Goal: Task Accomplishment & Management: Use online tool/utility

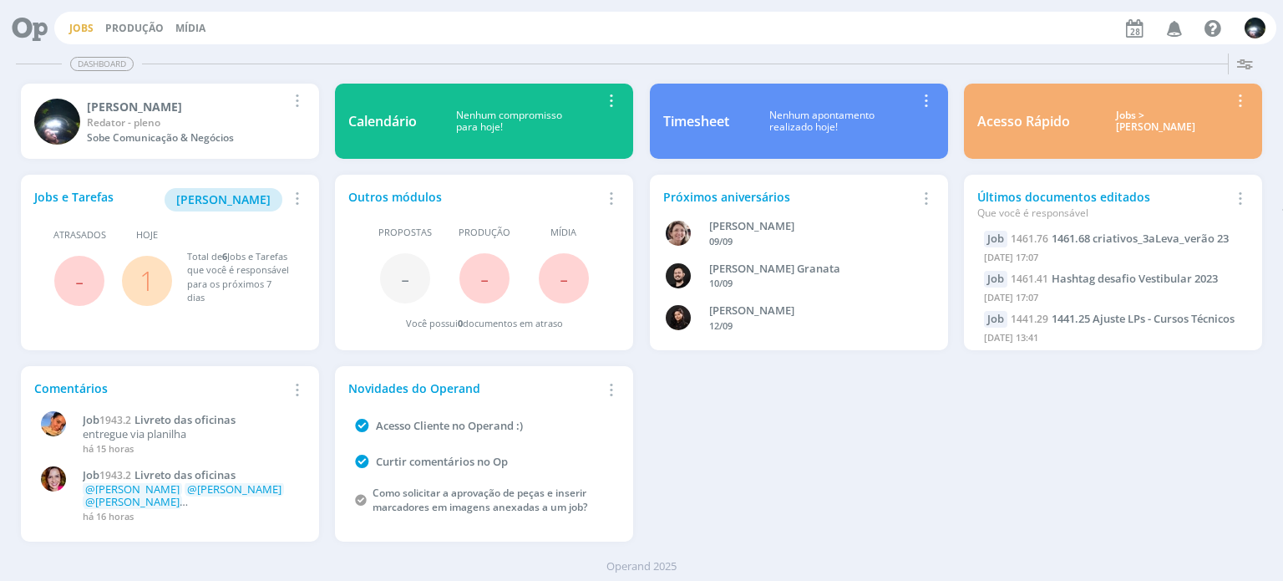
click at [75, 31] on link "Jobs" at bounding box center [81, 28] width 24 height 14
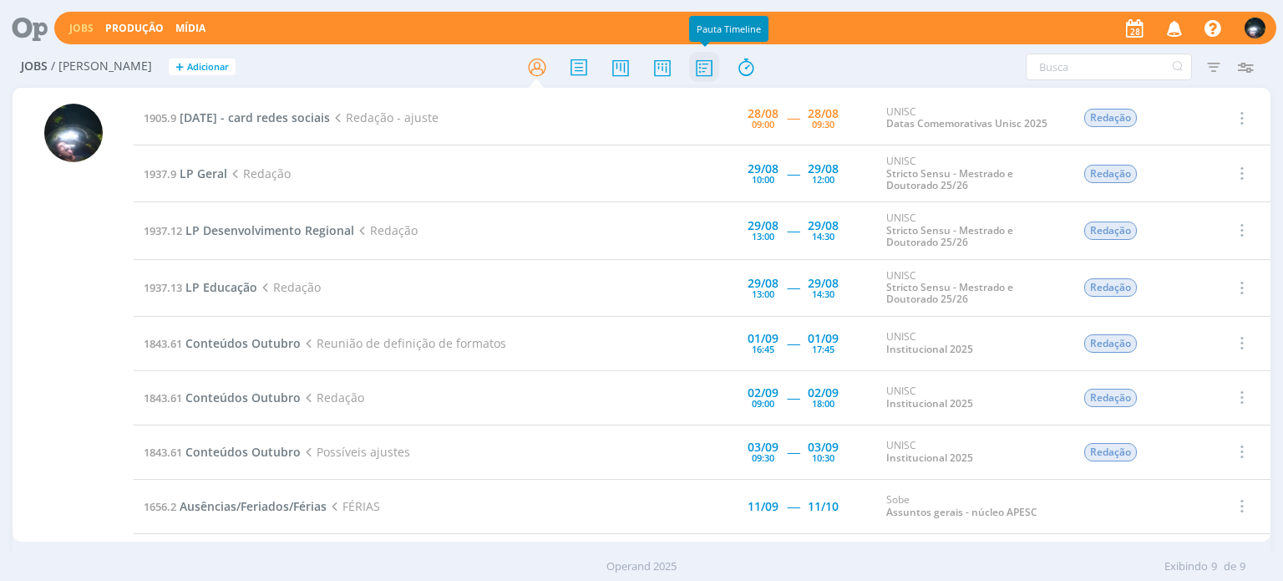
click at [701, 59] on icon at bounding box center [704, 67] width 30 height 33
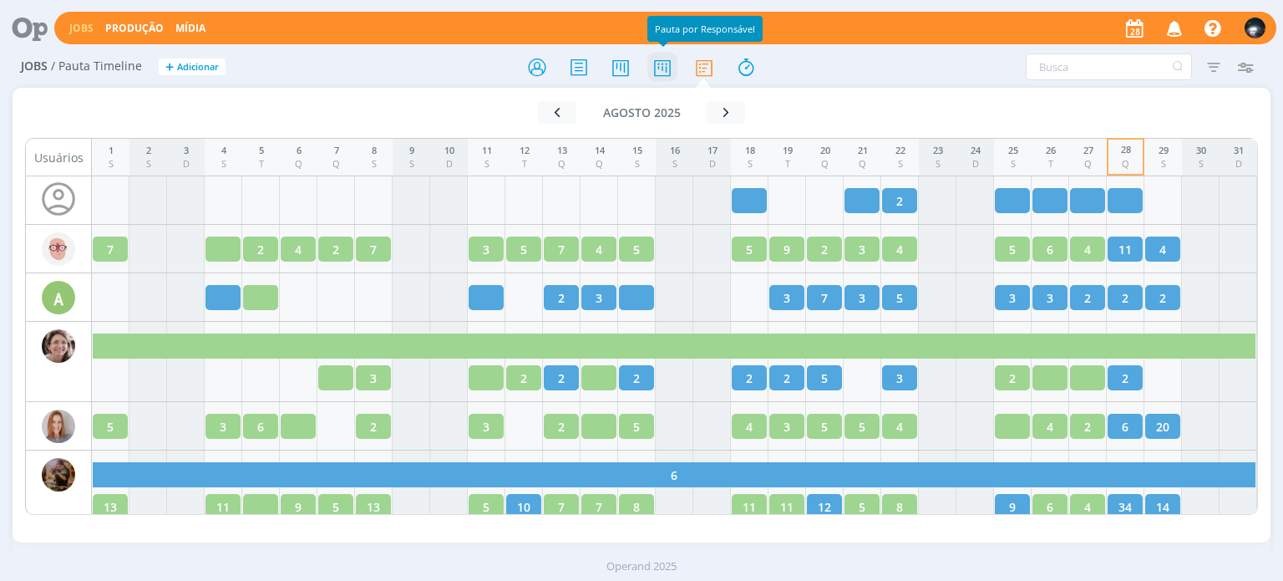
click at [670, 63] on icon at bounding box center [663, 67] width 30 height 33
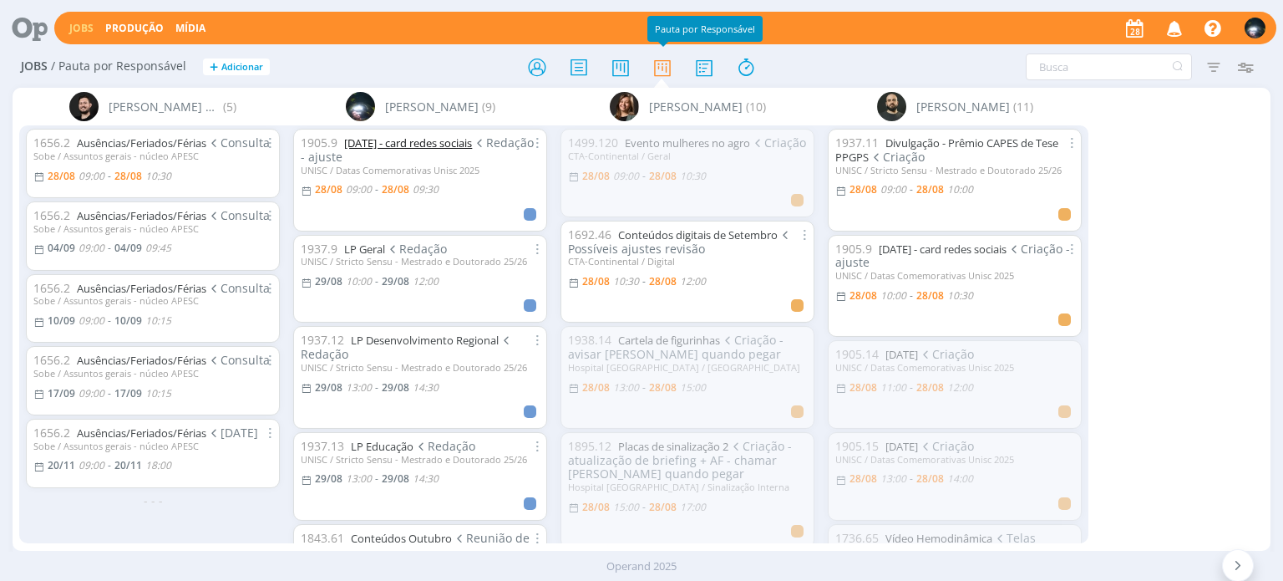
click at [418, 141] on link "[DATE] - card redes sociais" at bounding box center [408, 142] width 128 height 15
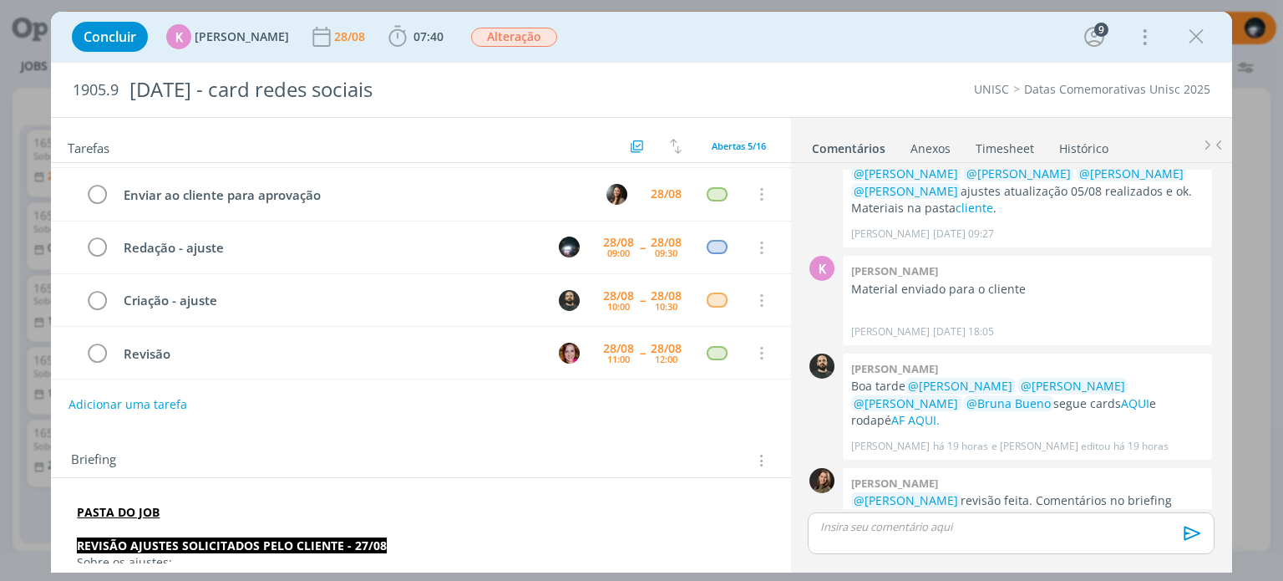
click at [859, 526] on p "dialog" at bounding box center [1010, 526] width 379 height 15
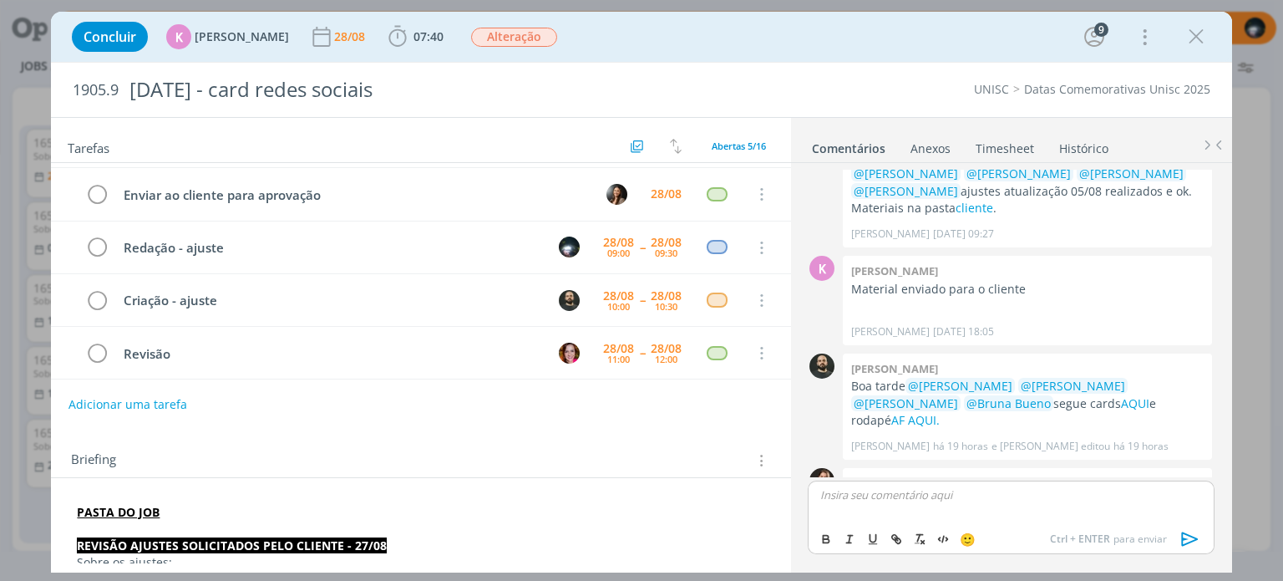
scroll to position [649, 0]
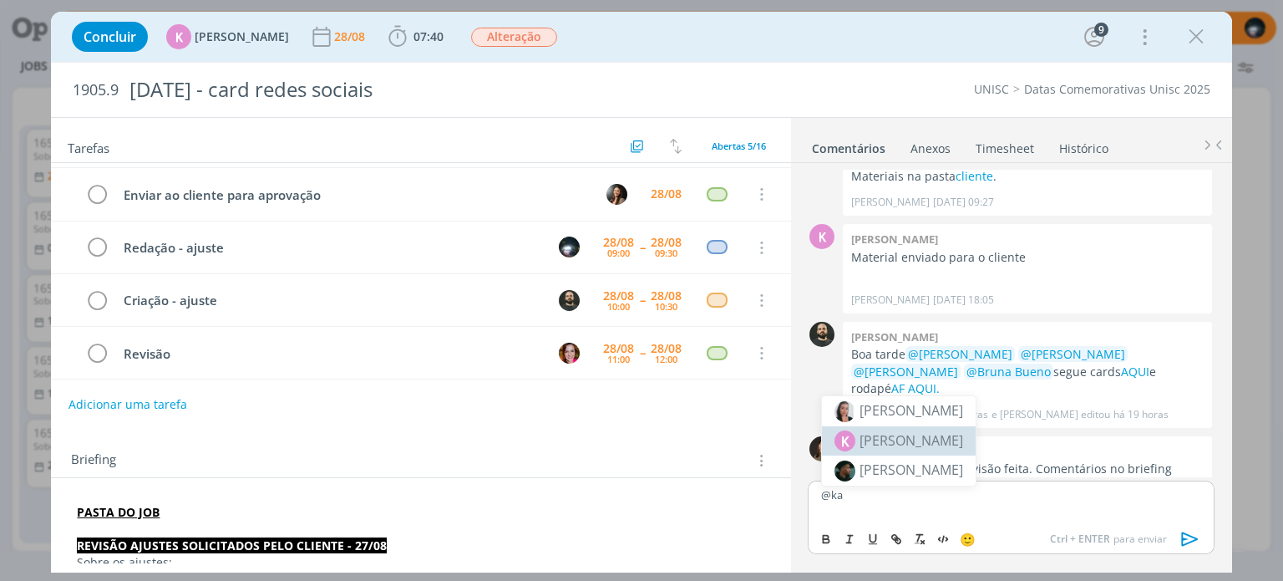
click at [935, 440] on span "[PERSON_NAME]" at bounding box center [912, 440] width 104 height 20
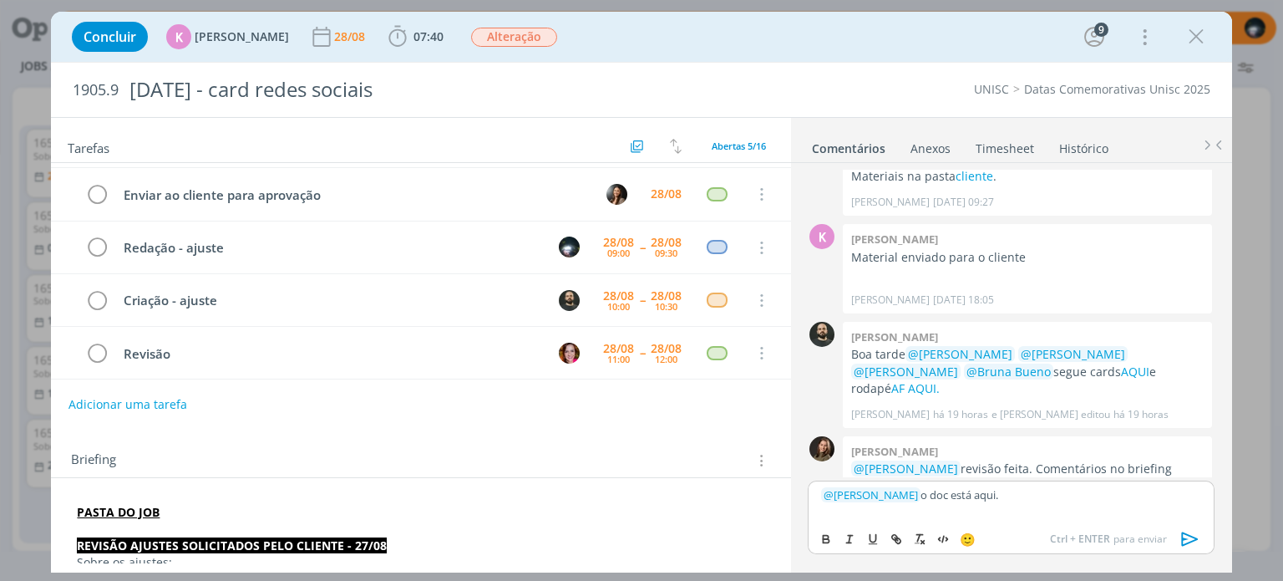
click at [945, 497] on p "﻿ @ [PERSON_NAME] ﻿ o doc está aqui." at bounding box center [1010, 494] width 379 height 15
click at [896, 534] on icon "dialog" at bounding box center [896, 538] width 13 height 13
paste input "[URL][DOMAIN_NAME]"
type input "[URL][DOMAIN_NAME]"
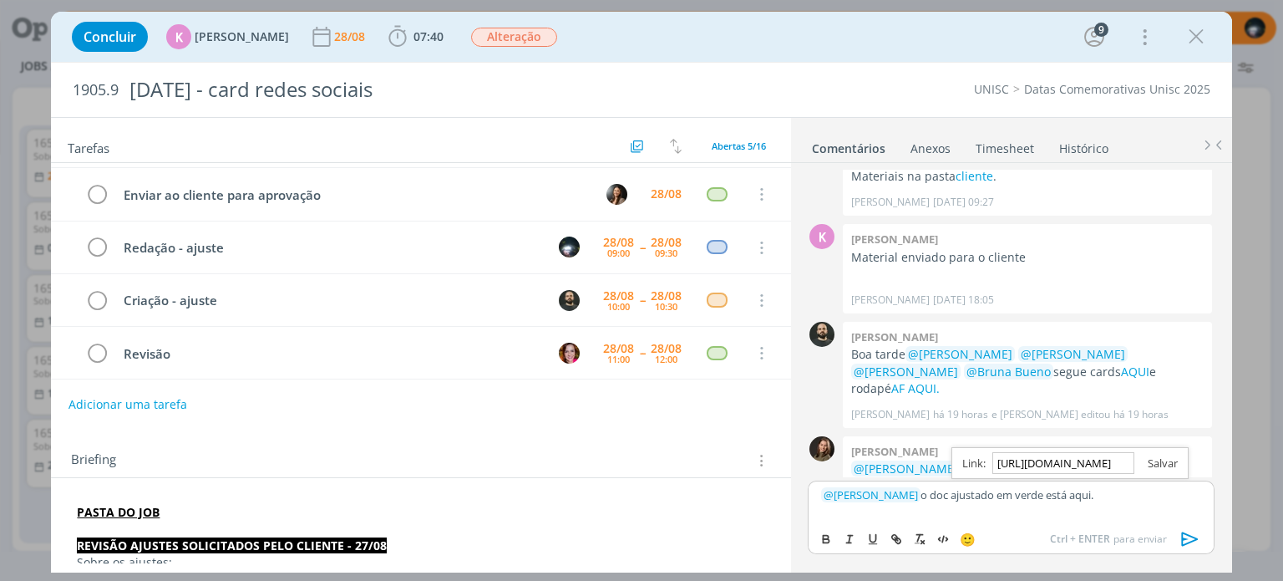
click at [1170, 455] on link "dialog" at bounding box center [1156, 462] width 43 height 15
click at [1137, 485] on div "﻿ @ [PERSON_NAME] ﻿ o doc ajustado em verde está aqui ." at bounding box center [1011, 501] width 406 height 42
click at [1182, 536] on icon "dialog" at bounding box center [1189, 538] width 17 height 14
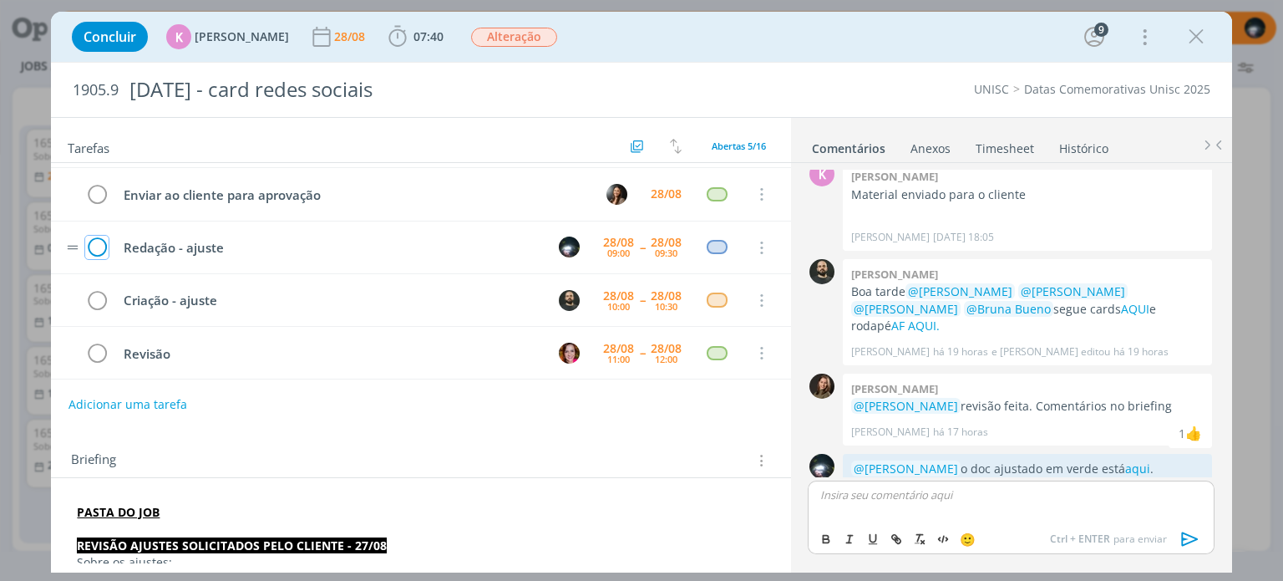
click at [97, 243] on icon "dialog" at bounding box center [96, 248] width 23 height 25
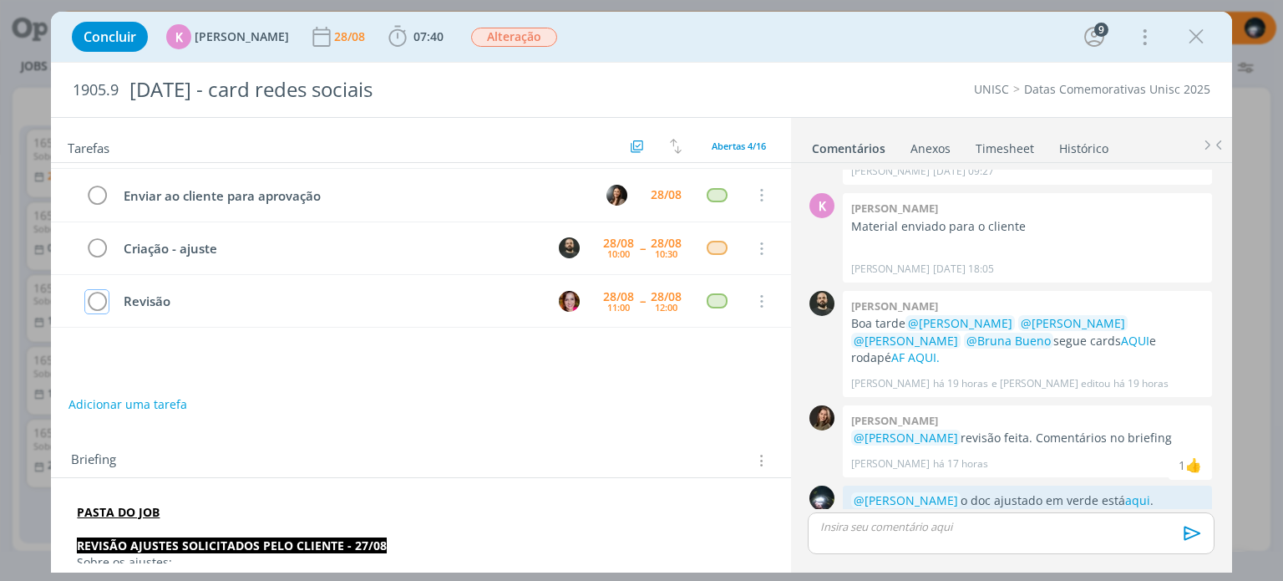
scroll to position [0, 0]
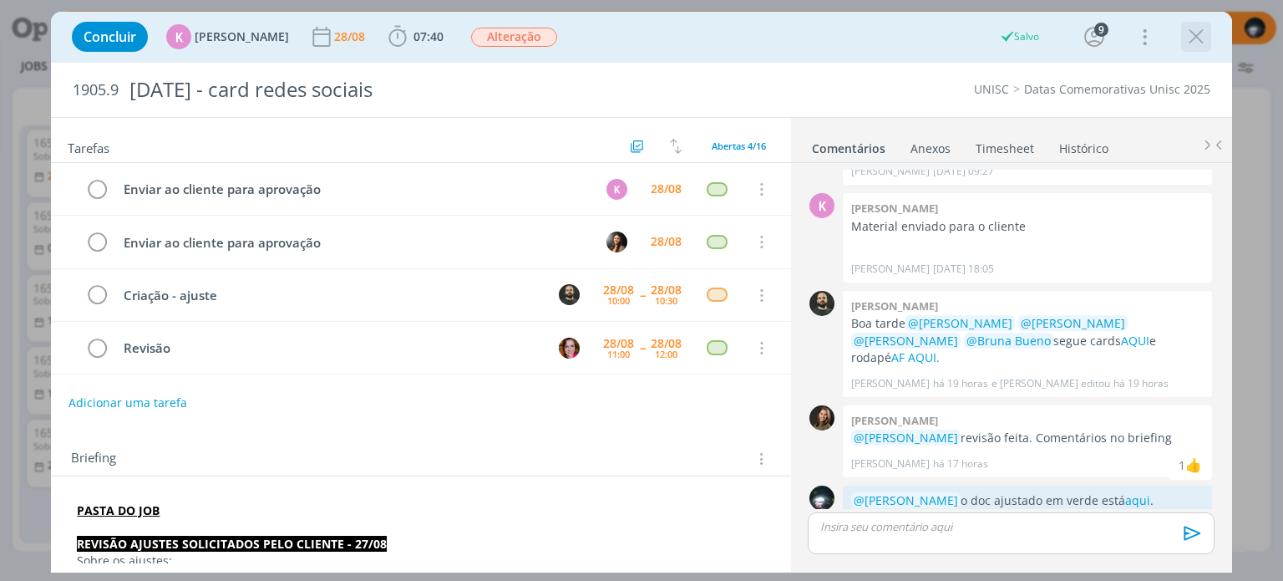
click at [1189, 34] on icon "dialog" at bounding box center [1196, 36] width 25 height 25
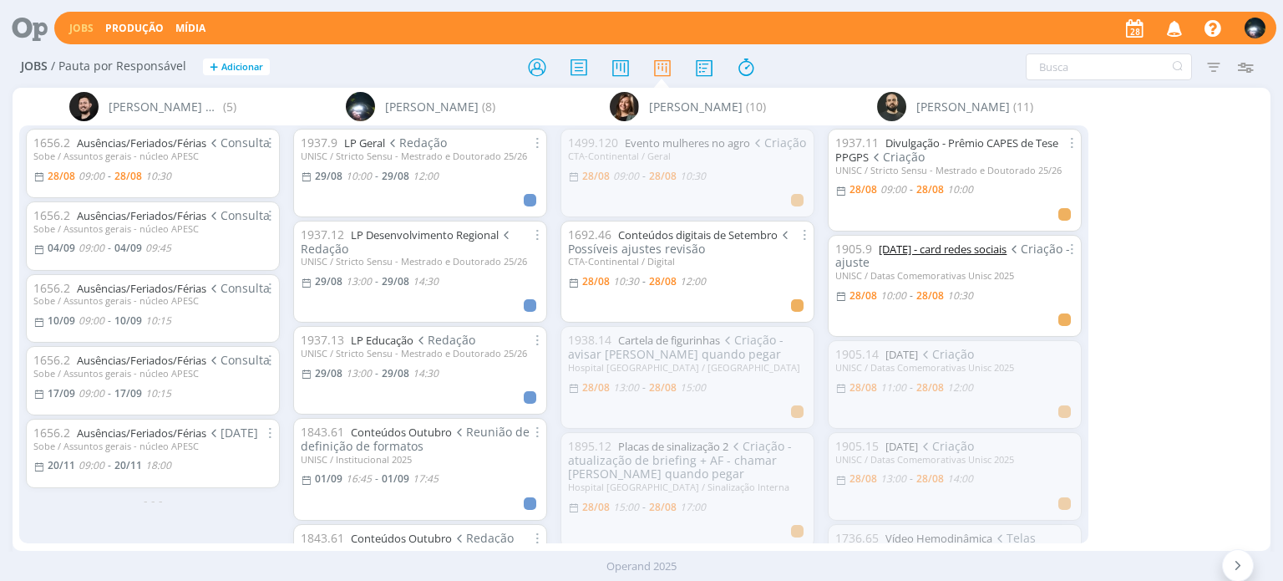
click at [926, 245] on link "[DATE] - card redes sociais" at bounding box center [943, 248] width 128 height 15
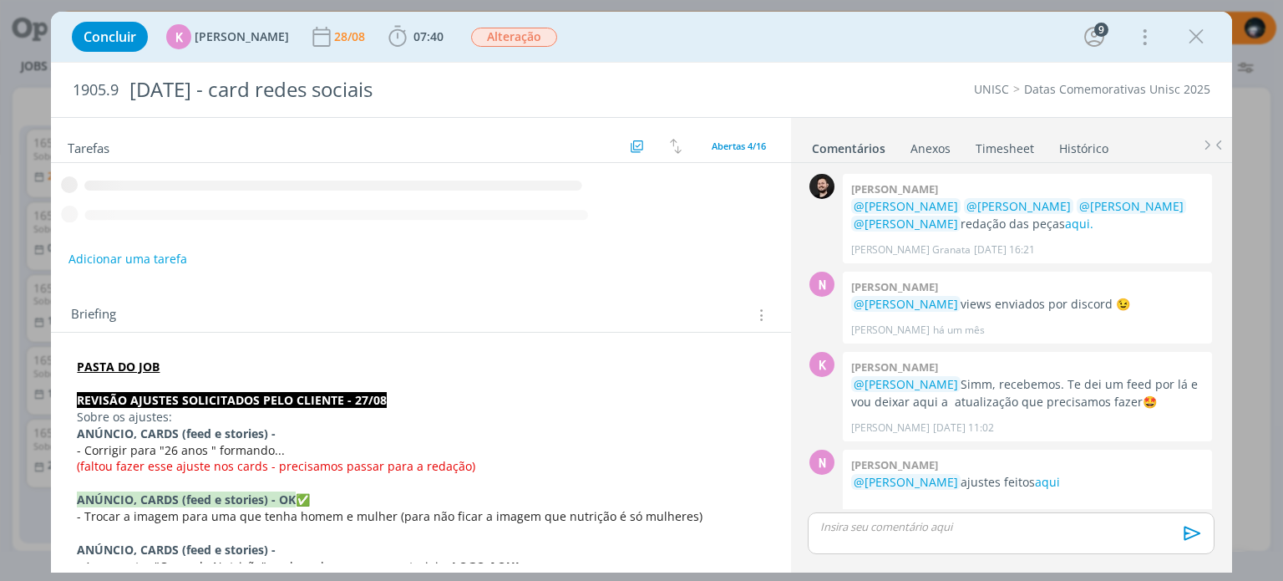
scroll to position [680, 0]
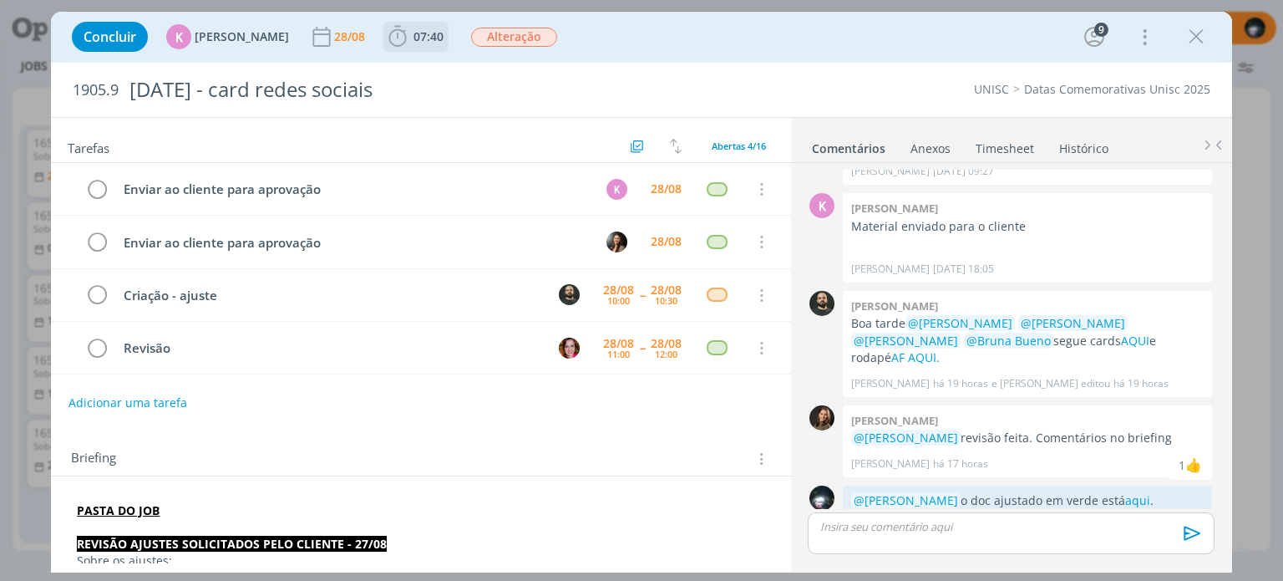
click at [389, 41] on icon "dialog" at bounding box center [398, 36] width 18 height 21
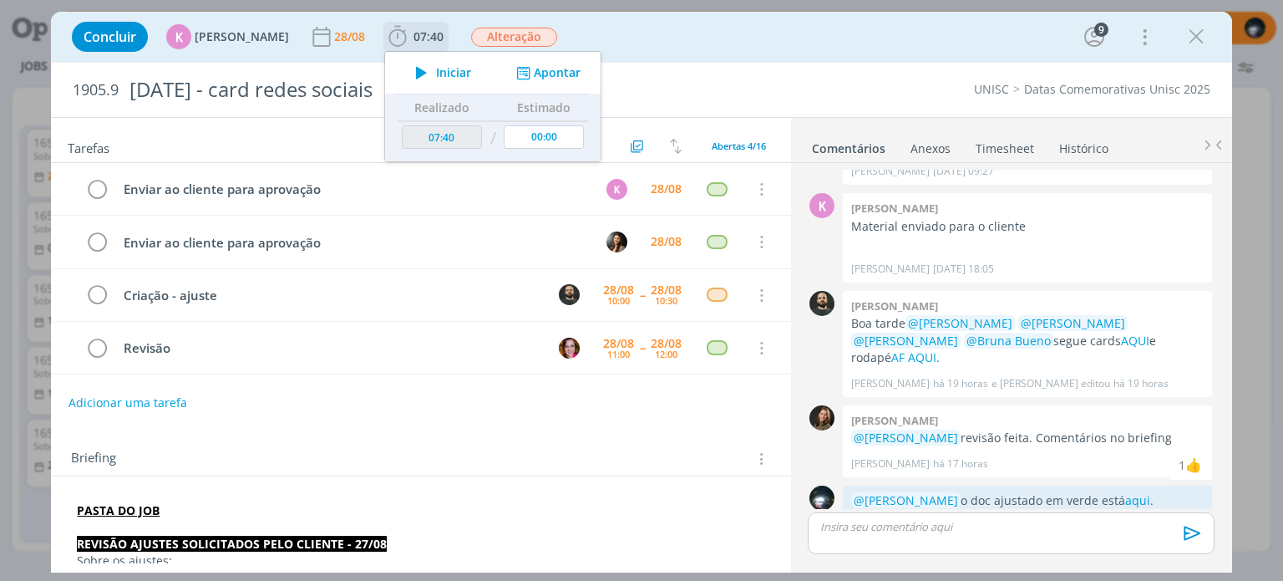
click at [535, 73] on button "Apontar" at bounding box center [546, 73] width 69 height 18
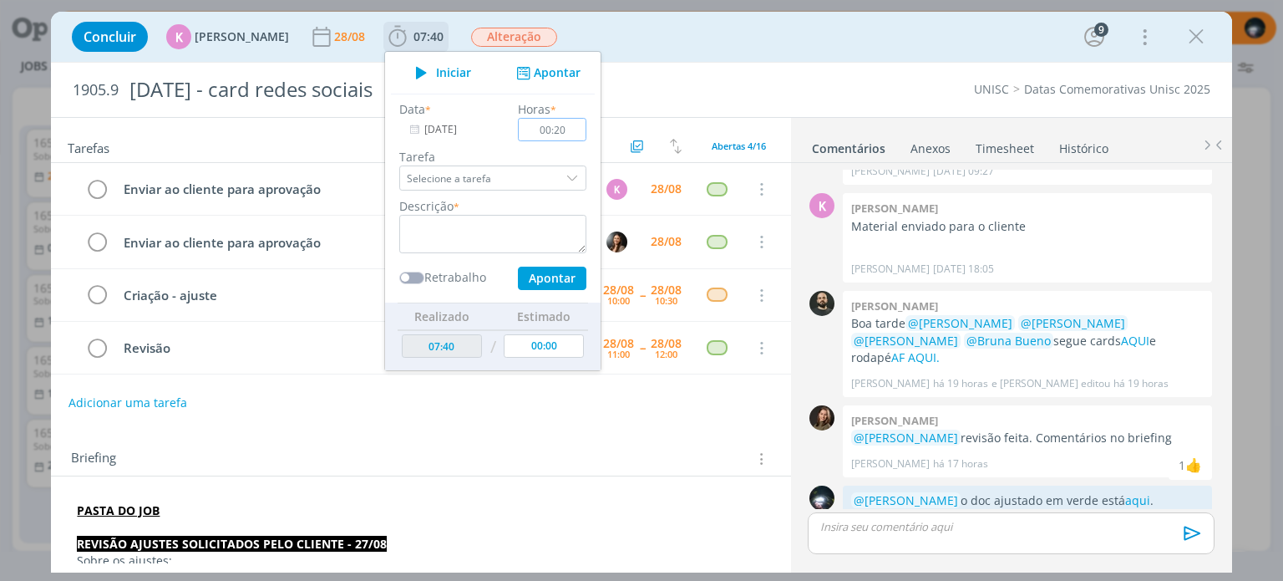
type input "00:20"
click at [531, 226] on textarea "dialog" at bounding box center [492, 234] width 187 height 38
type textarea "redação"
click at [541, 277] on button "Apontar" at bounding box center [552, 278] width 69 height 23
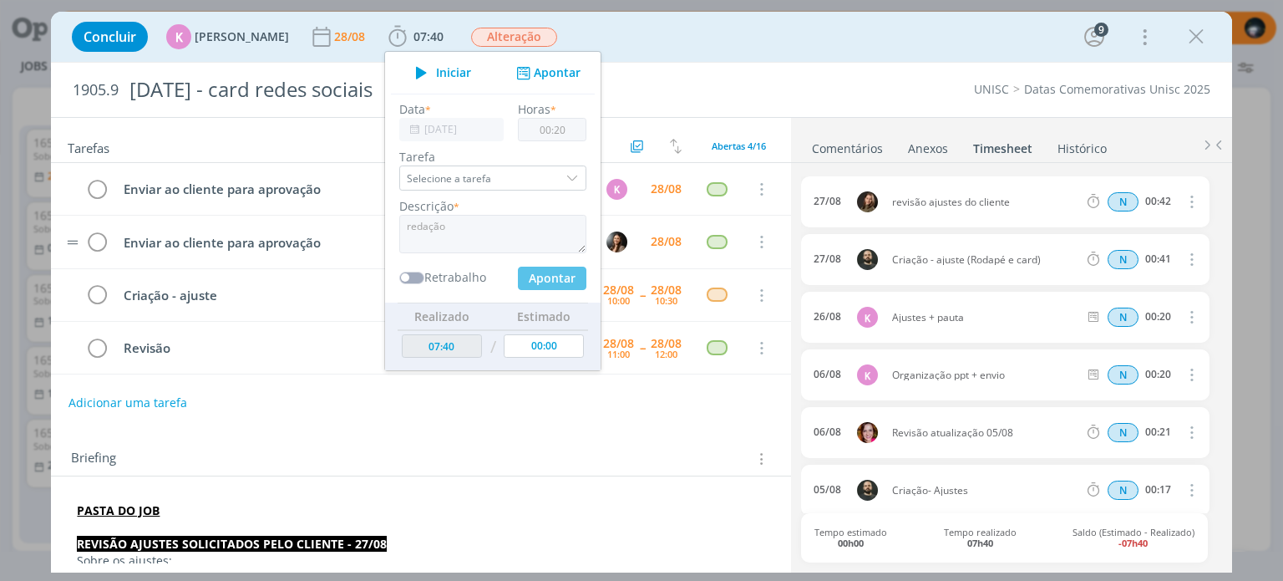
type input "08:00"
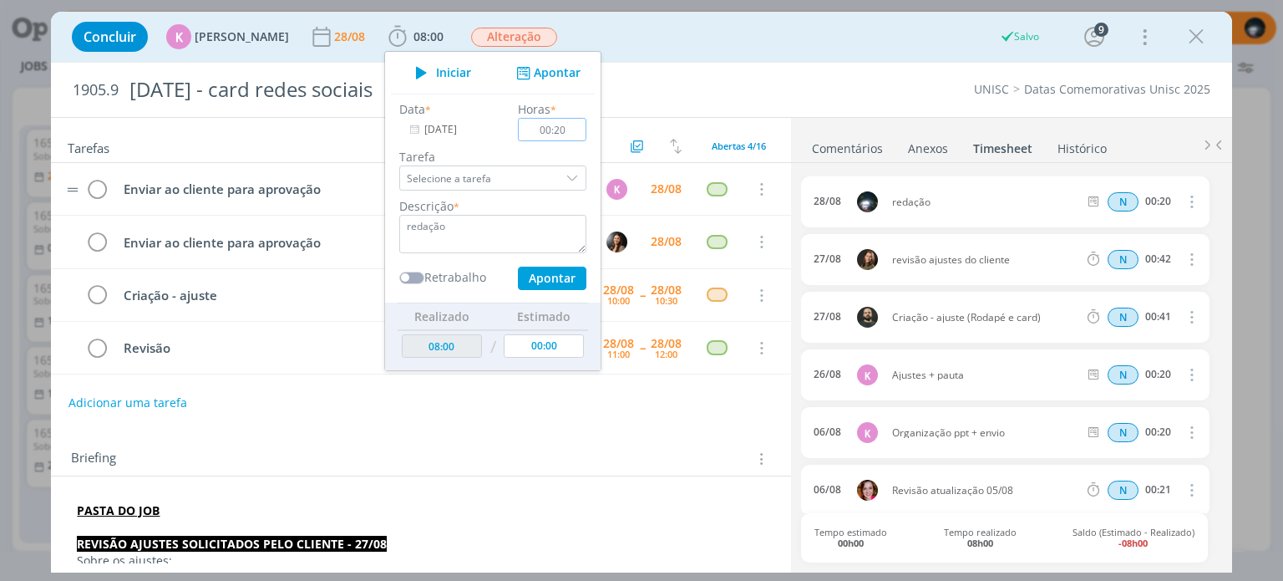
type input "00:00"
click at [835, 146] on link "Comentários" at bounding box center [847, 145] width 73 height 24
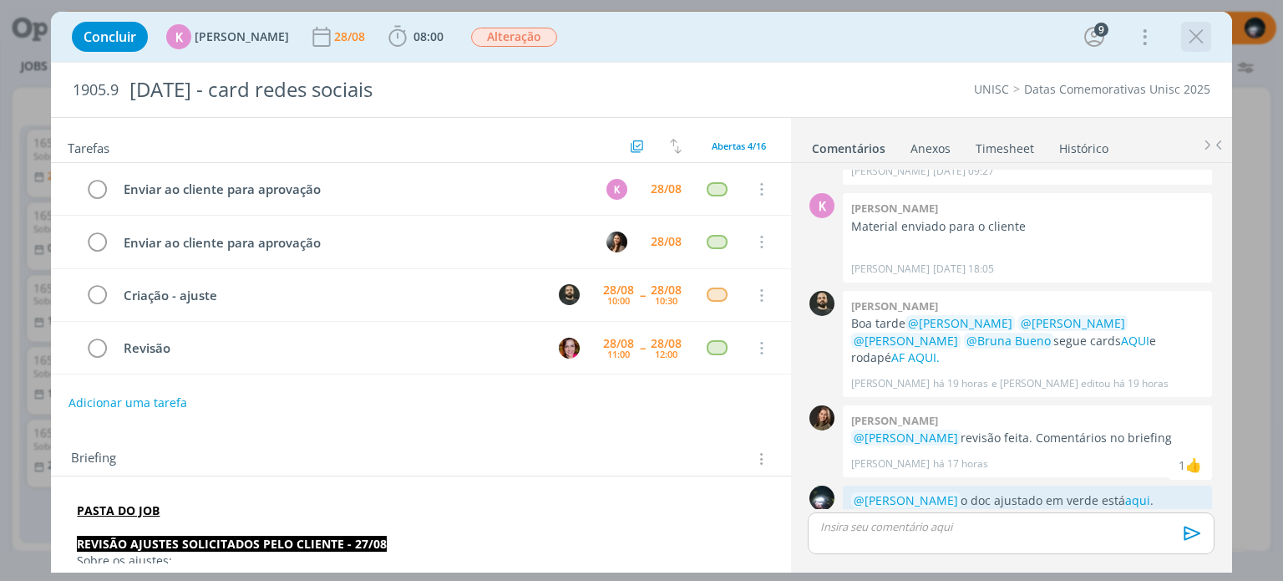
click at [1203, 44] on icon "dialog" at bounding box center [1196, 36] width 25 height 25
